Goal: Transaction & Acquisition: Purchase product/service

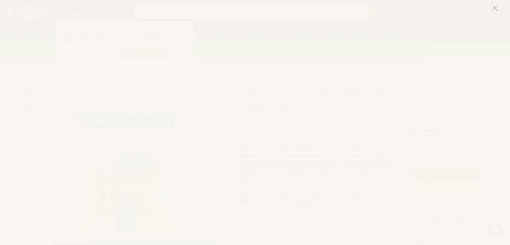
click at [495, 6] on icon at bounding box center [496, 8] width 6 height 6
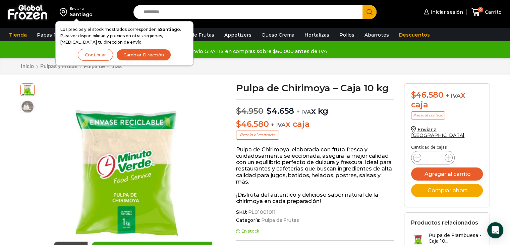
click at [269, 68] on div "Inicio Pulpas y Frutas Pulpa de Frutas" at bounding box center [255, 66] width 480 height 6
click at [23, 45] on div "Envío GRATIS en compras sobre $60.000 antes de IVA Envío GRATIS en compras sobr…" at bounding box center [255, 51] width 521 height 13
click at [69, 12] on img at bounding box center [65, 11] width 10 height 11
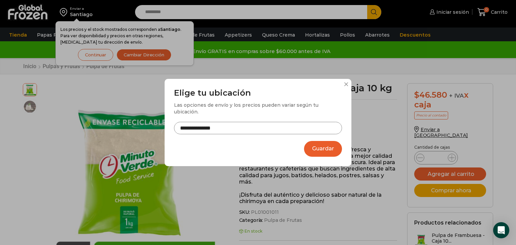
drag, startPoint x: 320, startPoint y: 148, endPoint x: 292, endPoint y: 132, distance: 31.9
click at [320, 148] on button "Guardar" at bounding box center [323, 149] width 38 height 16
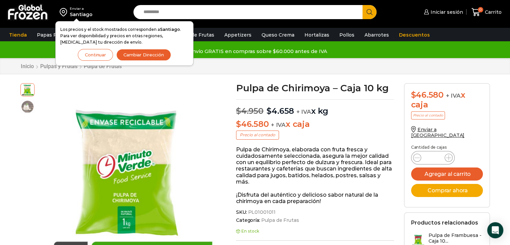
click at [138, 57] on button "Cambiar Dirección" at bounding box center [143, 55] width 55 height 12
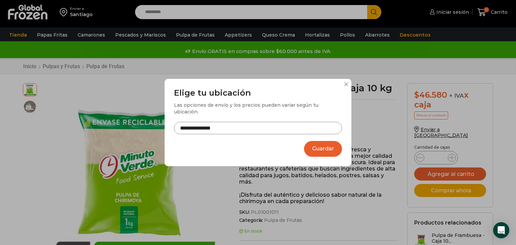
drag, startPoint x: 315, startPoint y: 148, endPoint x: 290, endPoint y: 131, distance: 30.7
click at [315, 148] on button "Guardar" at bounding box center [323, 149] width 38 height 16
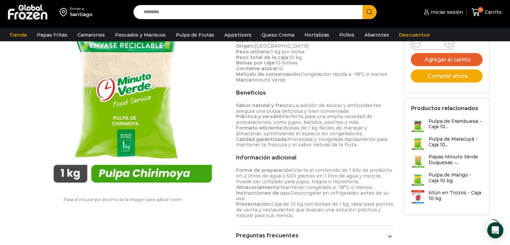
scroll to position [269, 0]
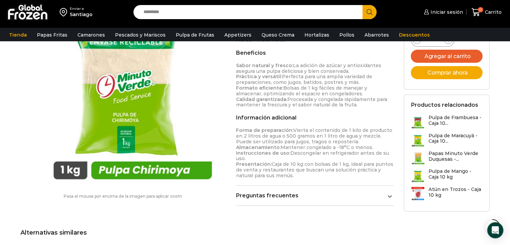
click at [431, 168] on h3 "Pulpa de Mango - Caja 10 kg" at bounding box center [456, 173] width 54 height 11
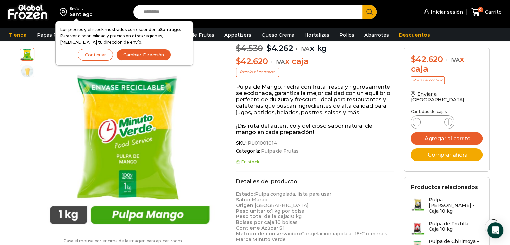
scroll to position [34, 0]
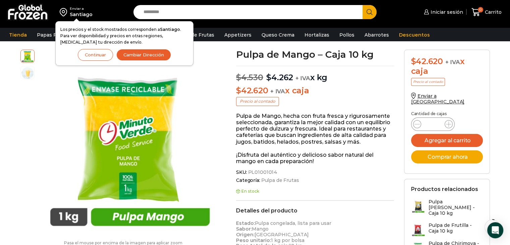
click at [93, 54] on button "Continuar" at bounding box center [95, 55] width 35 height 12
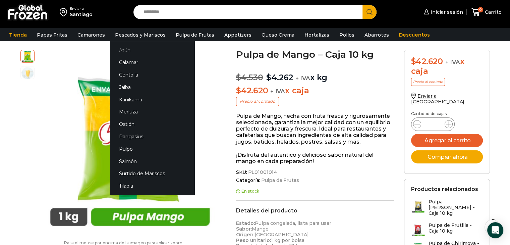
click at [119, 47] on link "Atún" at bounding box center [152, 50] width 85 height 12
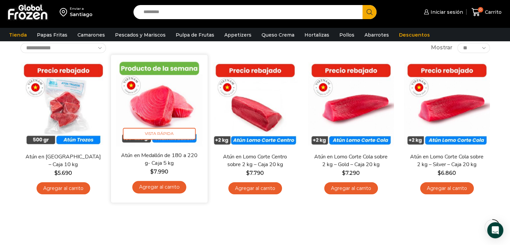
scroll to position [29, 0]
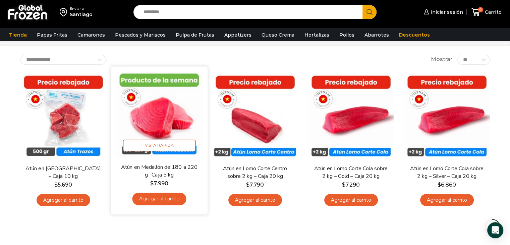
click at [164, 199] on link "Agregar al carrito" at bounding box center [159, 199] width 54 height 12
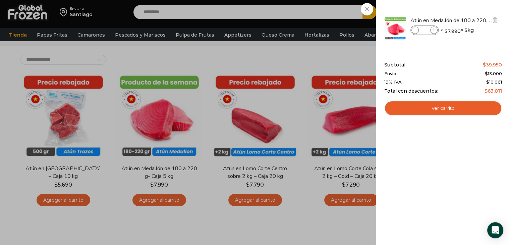
click at [435, 30] on icon at bounding box center [435, 31] width 4 height 4
type input "*"
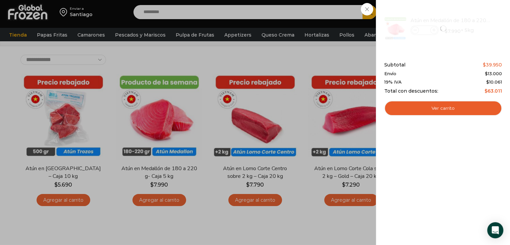
click at [470, 20] on div "1 Carrito 1 1 Shopping Cart *" at bounding box center [487, 12] width 34 height 16
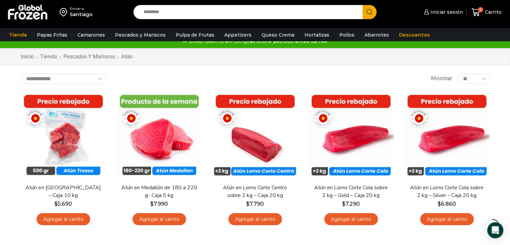
scroll to position [0, 0]
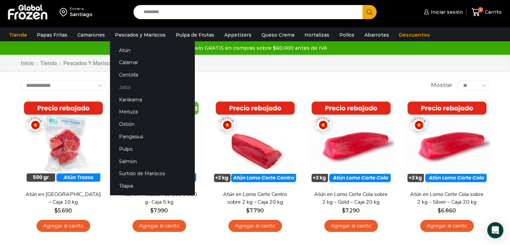
click at [119, 86] on link "Jaiba" at bounding box center [152, 87] width 85 height 12
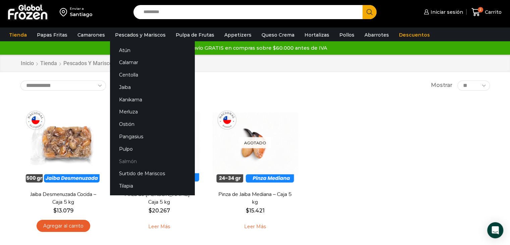
click at [123, 160] on link "Salmón" at bounding box center [152, 161] width 85 height 12
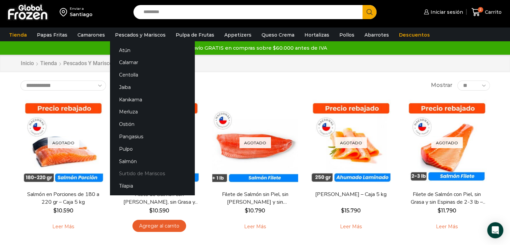
click at [126, 174] on link "Surtido de Mariscos" at bounding box center [152, 173] width 85 height 12
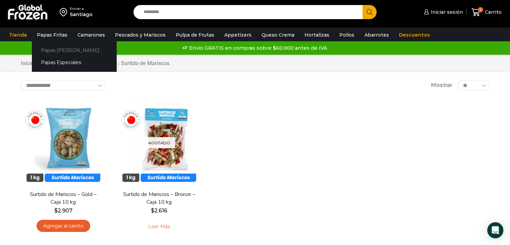
click at [50, 47] on link "Papas [PERSON_NAME]" at bounding box center [74, 50] width 85 height 12
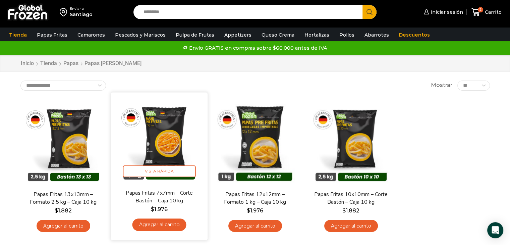
click at [162, 222] on link "Agregar al carrito" at bounding box center [159, 224] width 54 height 12
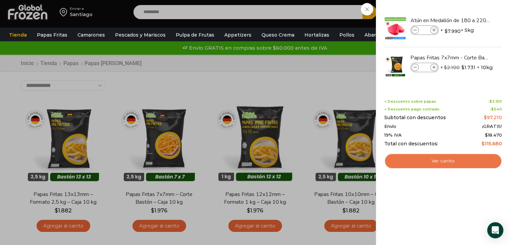
click at [421, 160] on link "Ver carrito" at bounding box center [444, 160] width 118 height 15
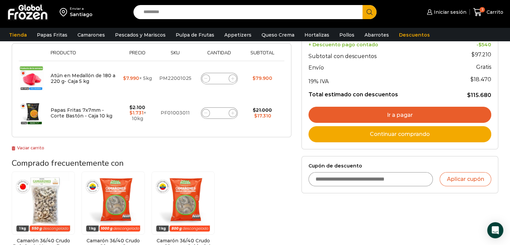
scroll to position [101, 0]
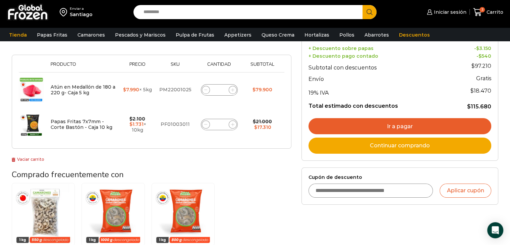
click at [366, 124] on link "Ir a pagar" at bounding box center [400, 126] width 183 height 16
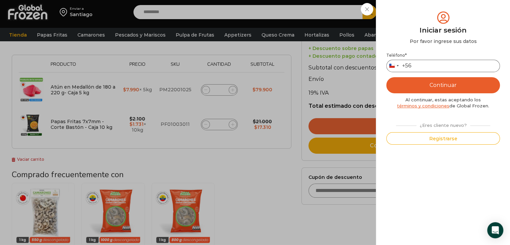
click at [445, 67] on input "Teléfono *" at bounding box center [444, 66] width 114 height 12
type input "*********"
click at [426, 8] on div "Iniciar sesión Mi cuenta Login Register Iniciar sesión Por favor ingrese sus da…" at bounding box center [446, 11] width 41 height 13
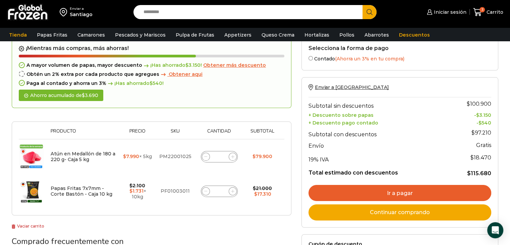
scroll to position [34, 0]
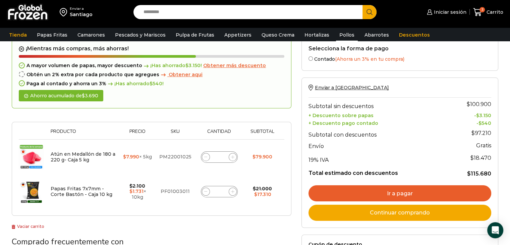
click at [338, 35] on link "Pollos" at bounding box center [347, 35] width 22 height 13
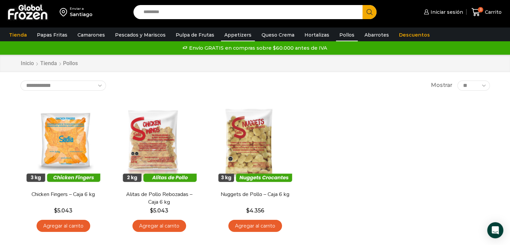
click at [237, 37] on link "Appetizers" at bounding box center [238, 35] width 34 height 13
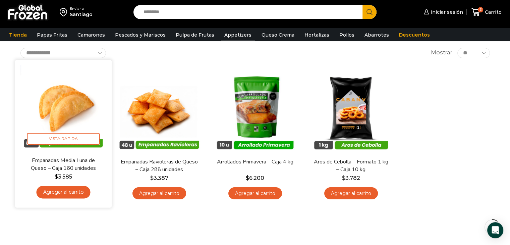
scroll to position [67, 0]
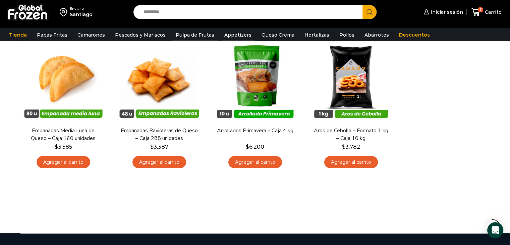
click at [177, 37] on link "Pulpa de Frutas" at bounding box center [195, 35] width 45 height 13
